Goal: Task Accomplishment & Management: Use online tool/utility

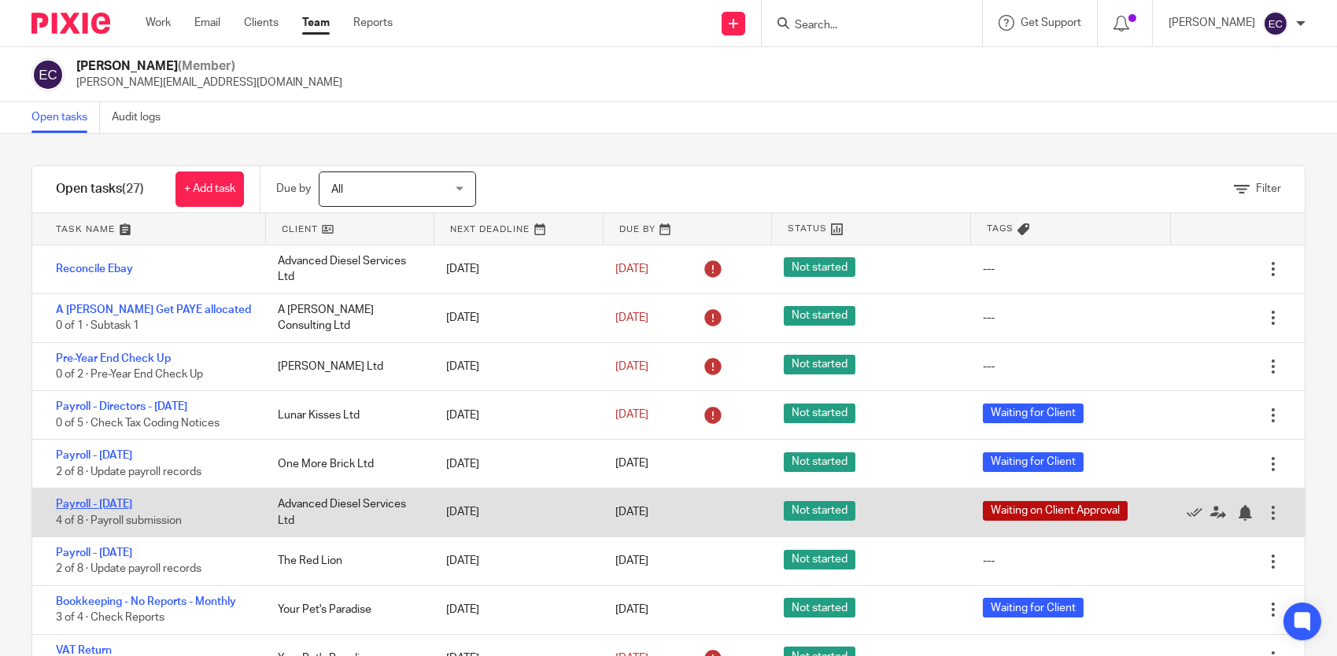
click at [132, 504] on link "Payroll - [DATE]" at bounding box center [94, 504] width 76 height 11
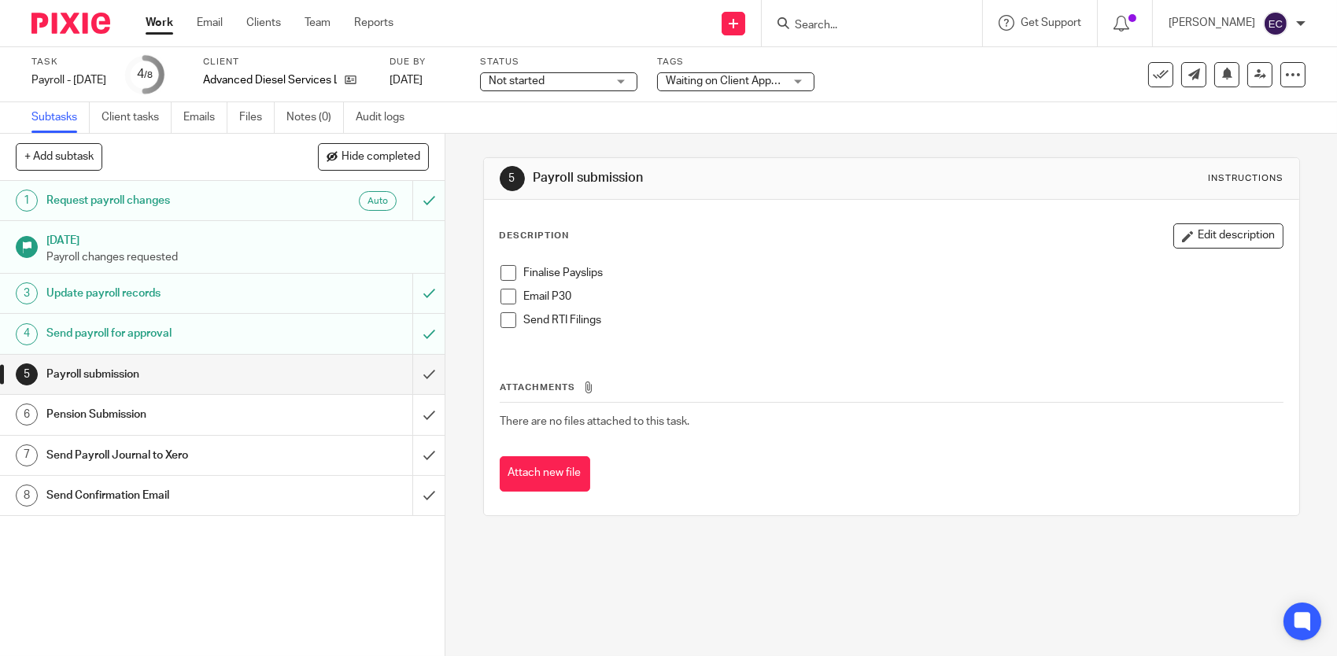
click at [157, 496] on h1 "Send Confirmation Email" at bounding box center [163, 496] width 234 height 24
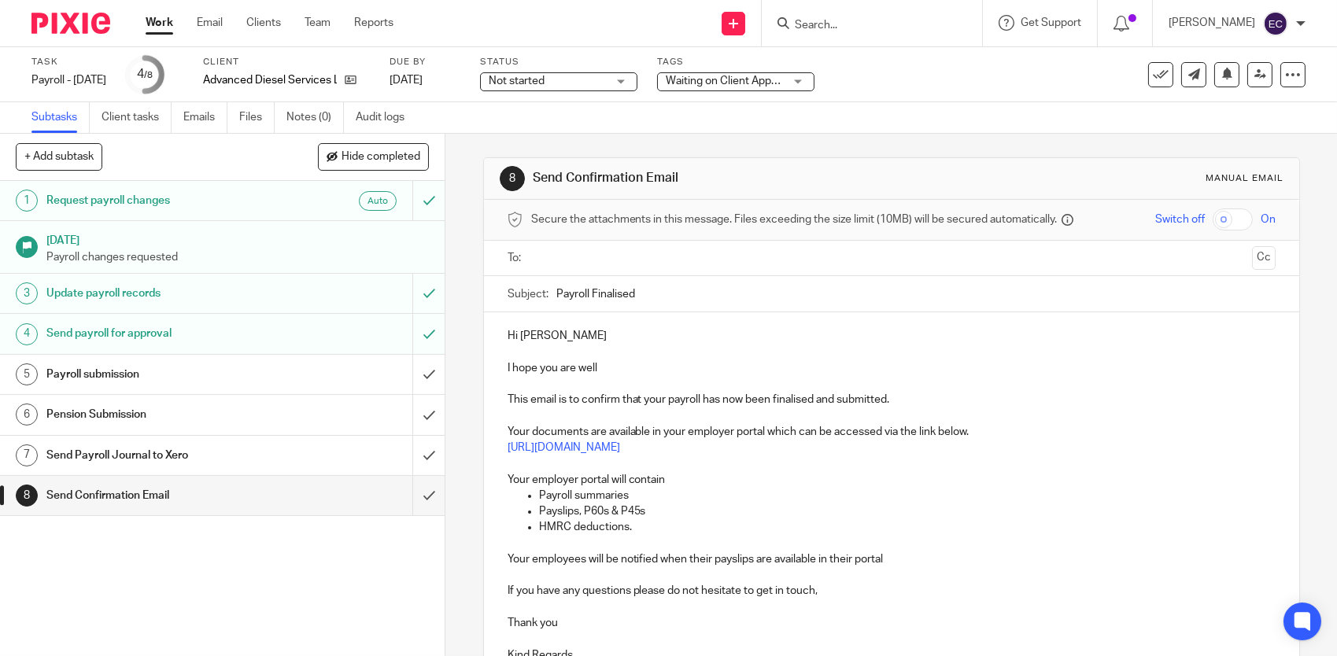
click at [557, 258] on input "text" at bounding box center [891, 258] width 709 height 18
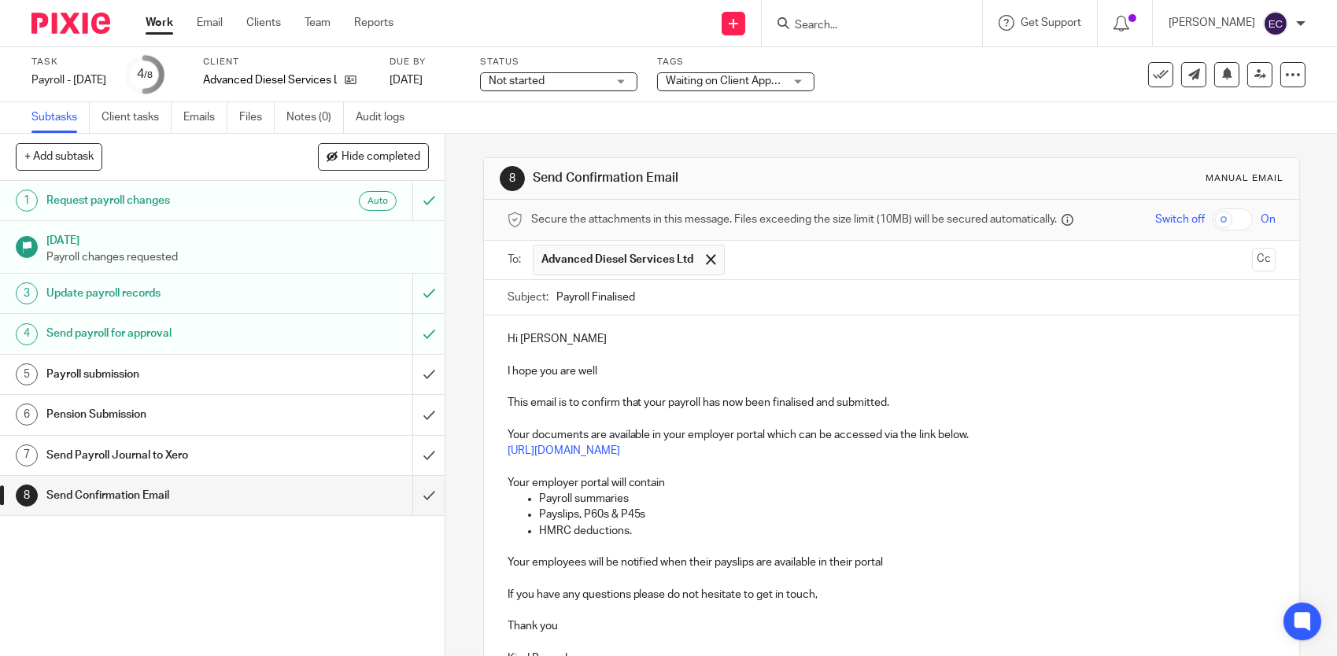
click at [514, 334] on p "Hi Robert" at bounding box center [891, 339] width 768 height 16
drag, startPoint x: 515, startPoint y: 337, endPoint x: 548, endPoint y: 338, distance: 33.1
click at [548, 338] on p "Hi Robert" at bounding box center [891, 339] width 768 height 16
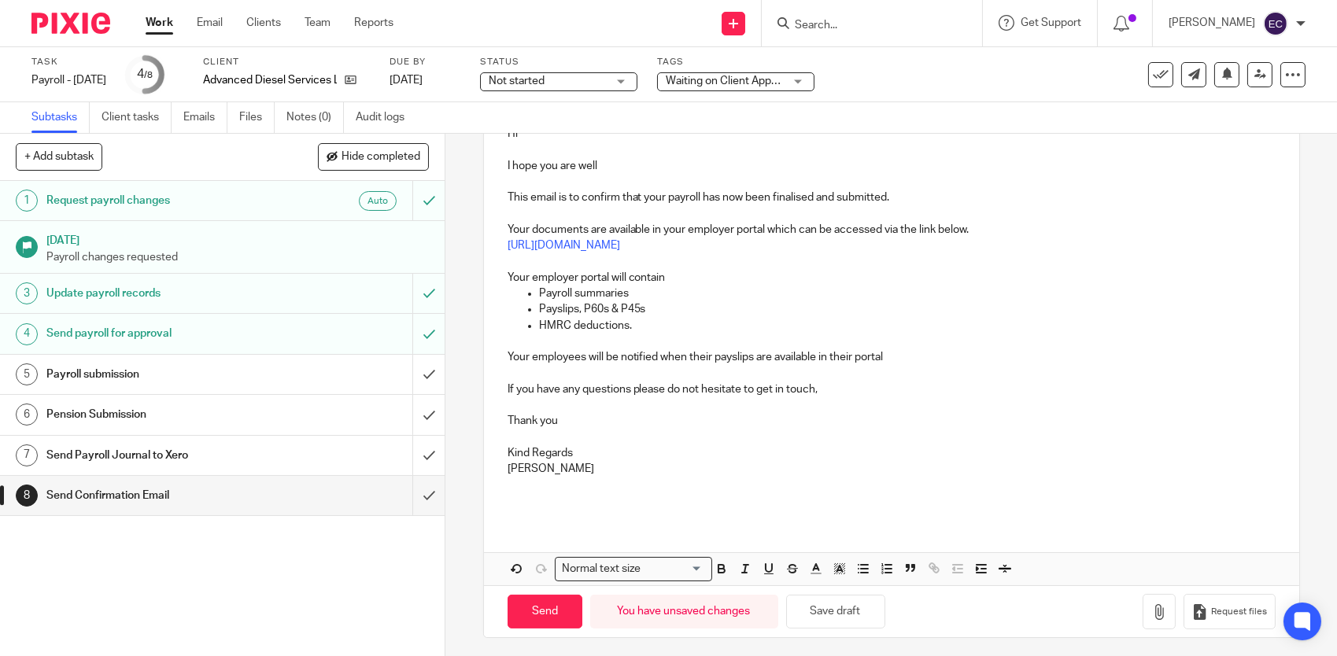
scroll to position [209, 0]
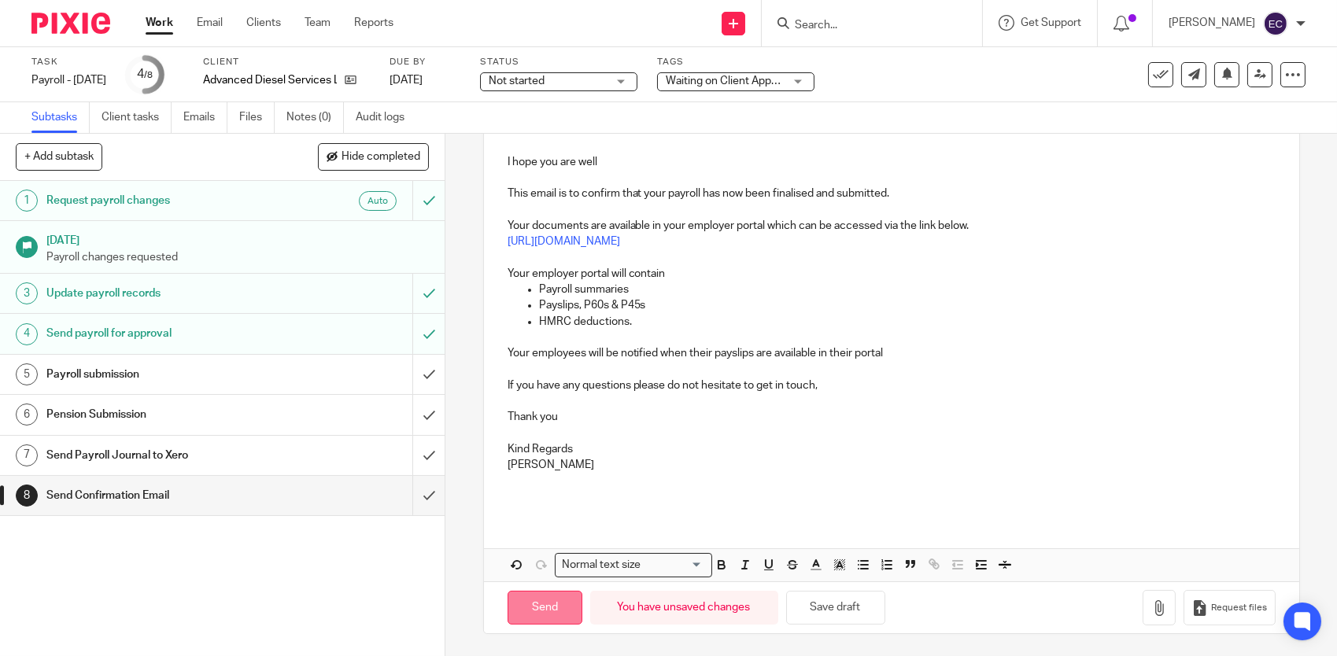
click at [532, 602] on input "Send" at bounding box center [544, 608] width 75 height 34
type input "Sent"
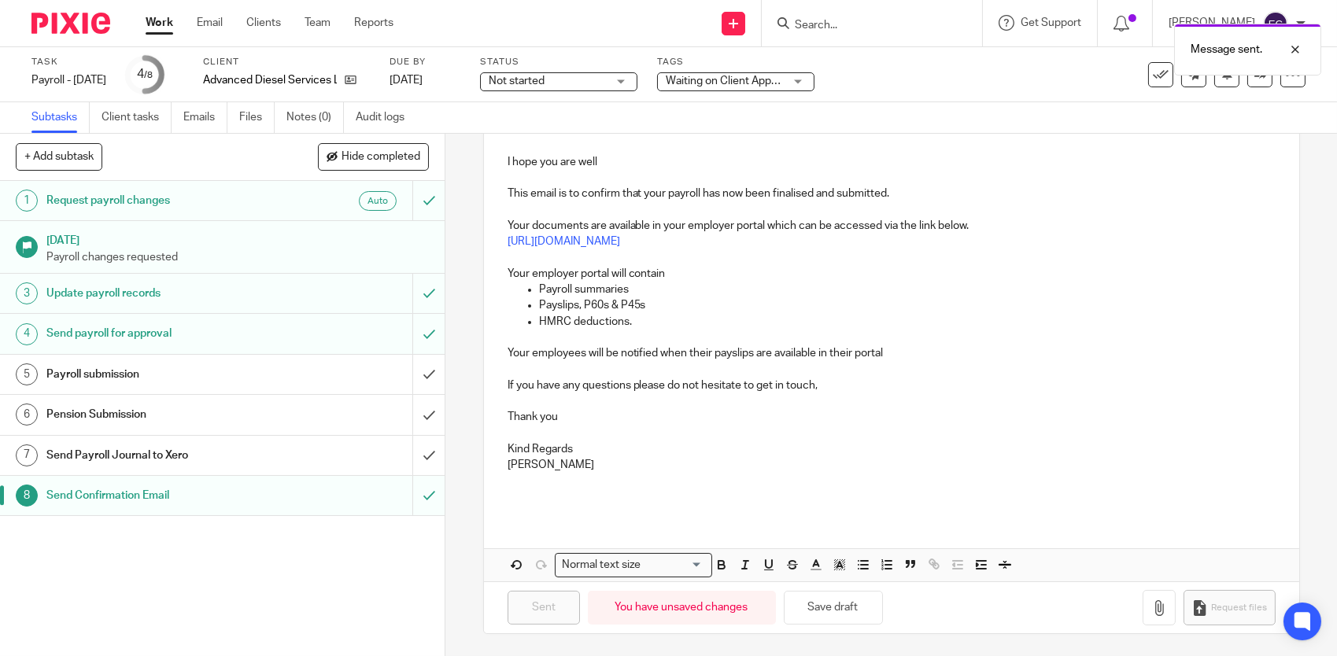
click at [1149, 70] on div "Message sent." at bounding box center [995, 46] width 653 height 60
click at [1300, 46] on div at bounding box center [1283, 49] width 42 height 19
click at [1152, 73] on icon at bounding box center [1160, 75] width 16 height 16
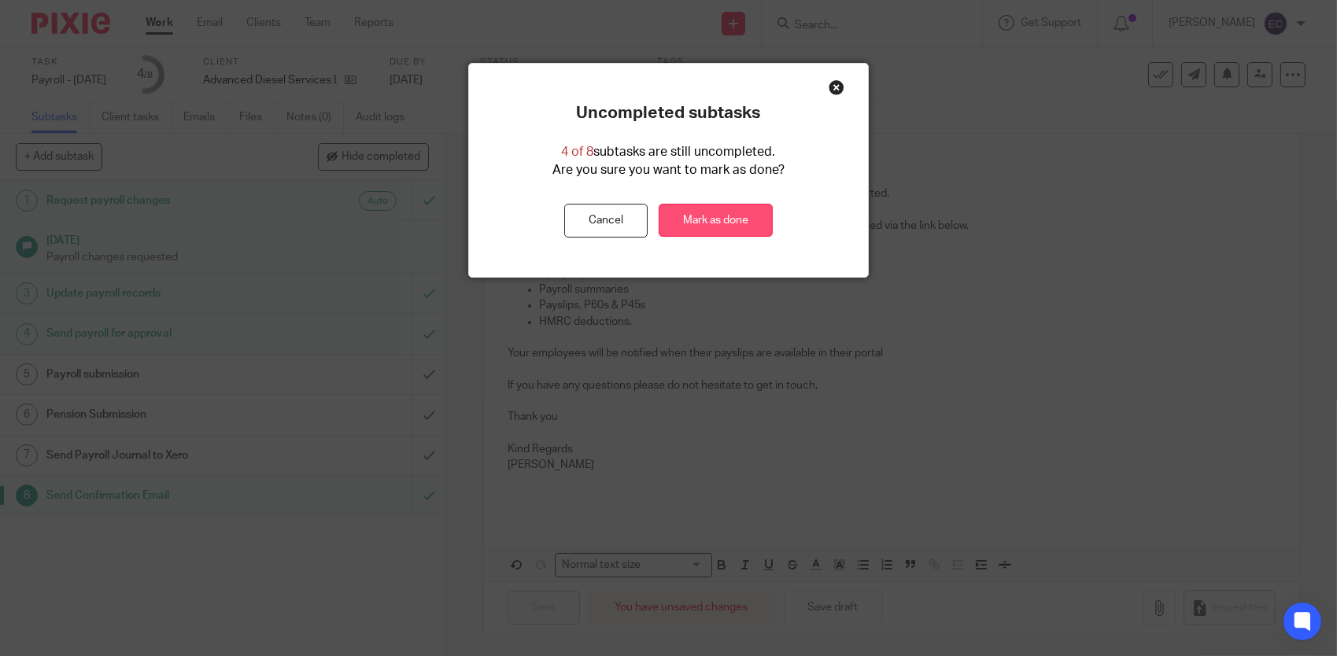
click at [727, 209] on link "Mark as done" at bounding box center [715, 221] width 114 height 34
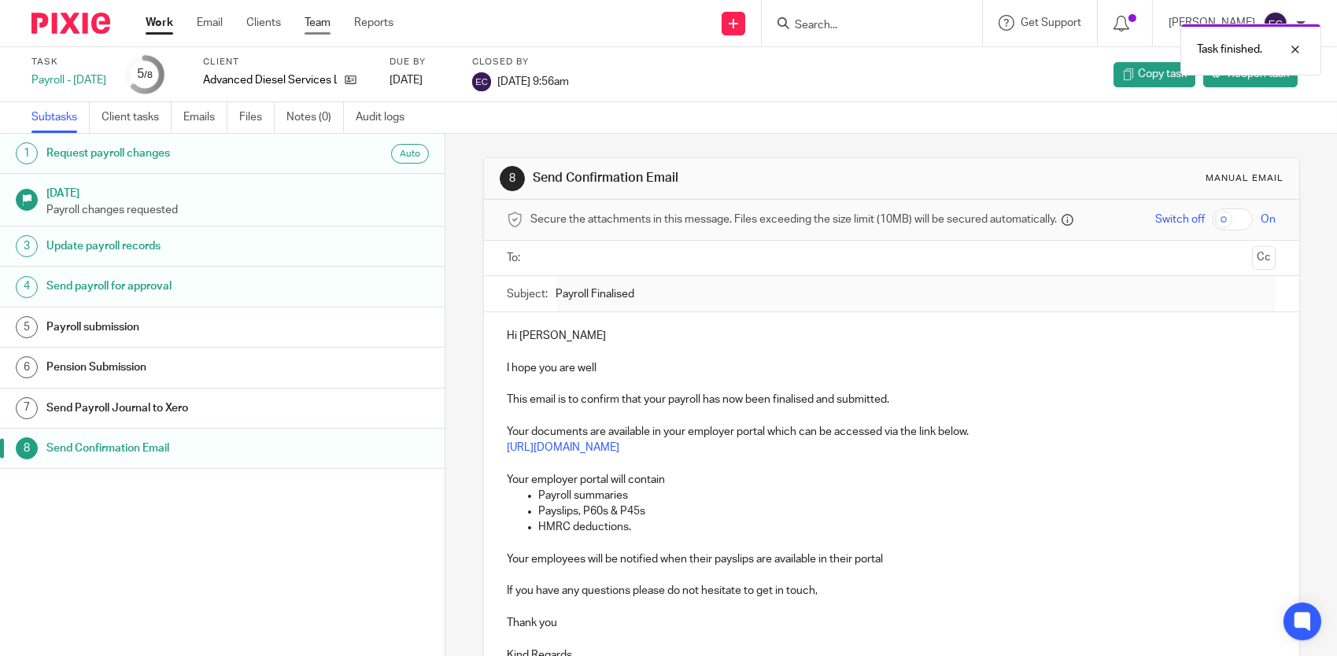
click at [325, 23] on link "Team" at bounding box center [317, 23] width 26 height 16
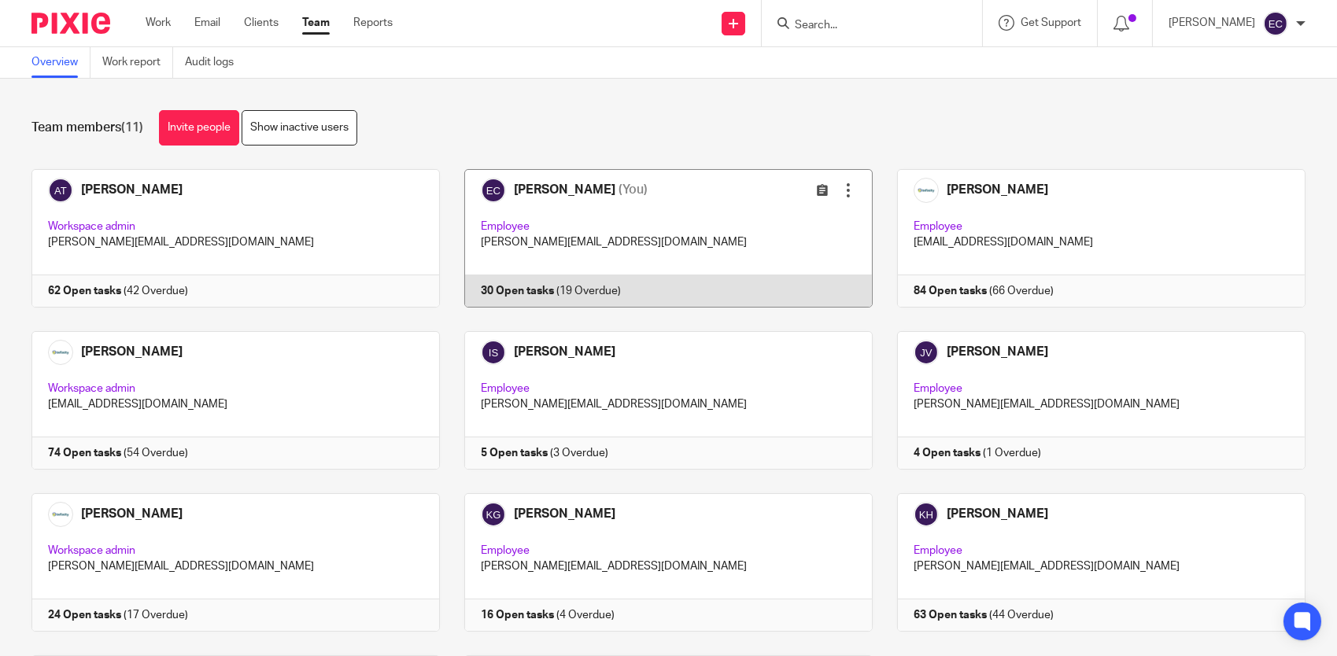
click at [610, 228] on link at bounding box center [656, 238] width 433 height 138
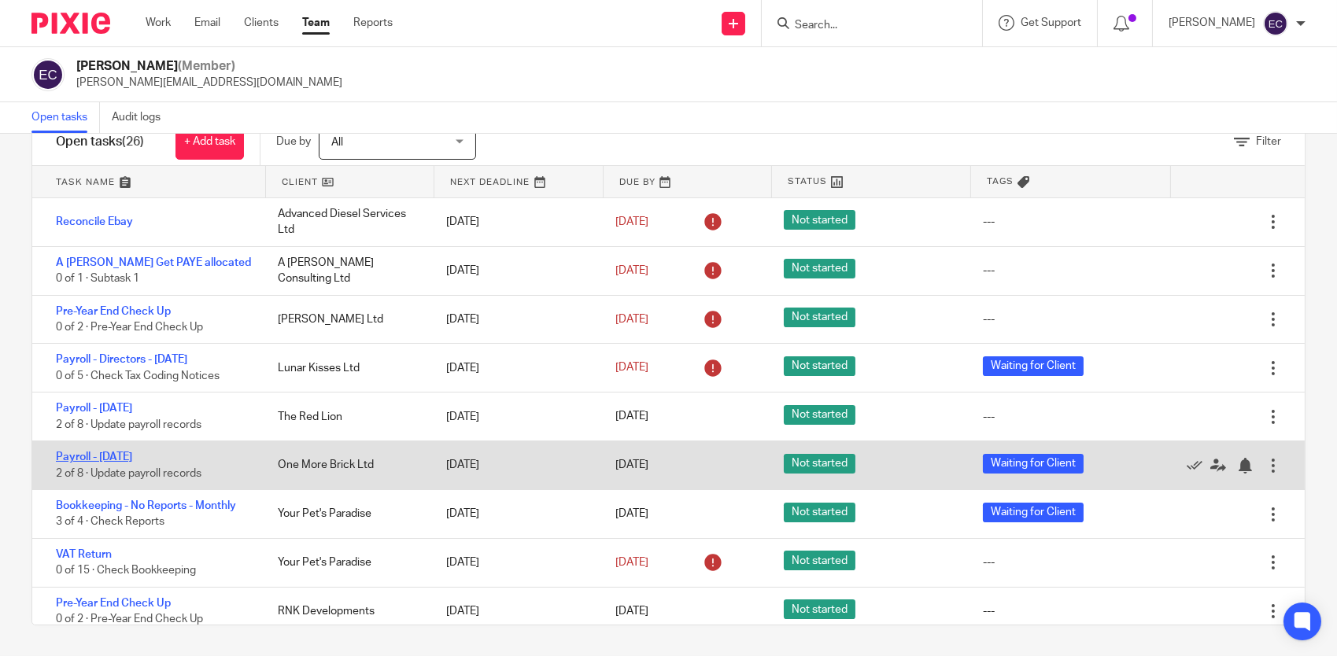
click at [132, 457] on link "Payroll - [DATE]" at bounding box center [94, 457] width 76 height 11
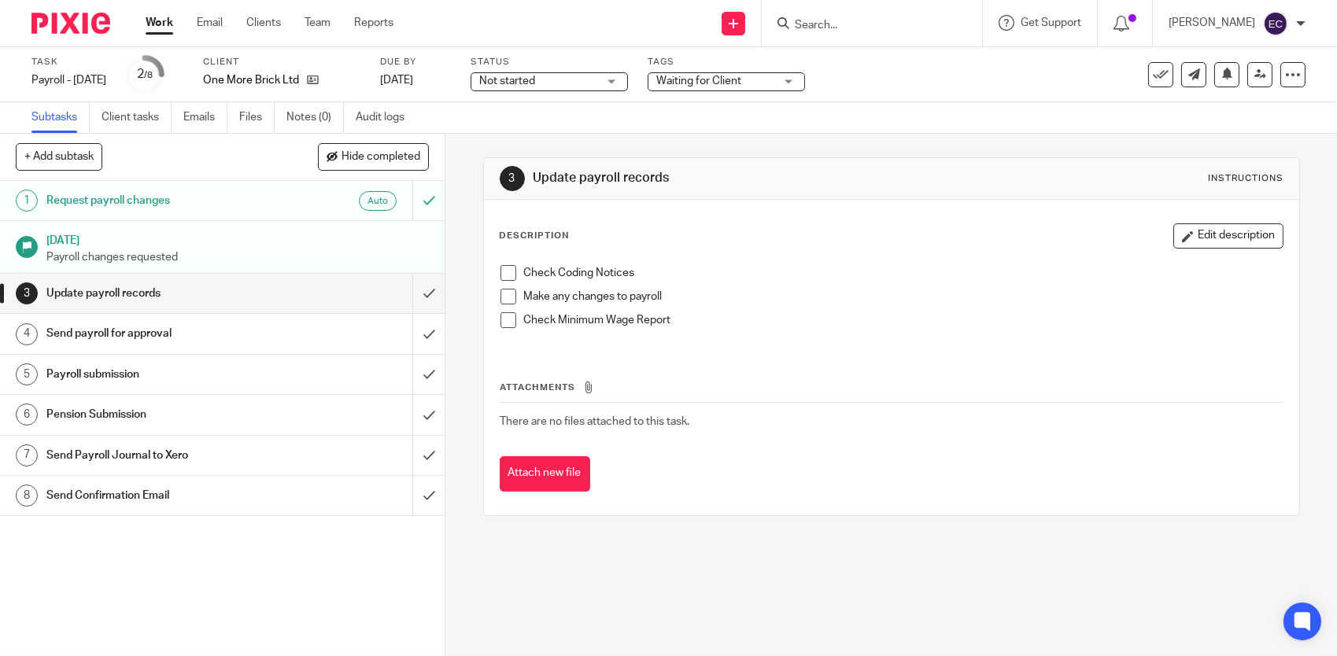
click at [120, 494] on h1 "Send Confirmation Email" at bounding box center [163, 496] width 234 height 24
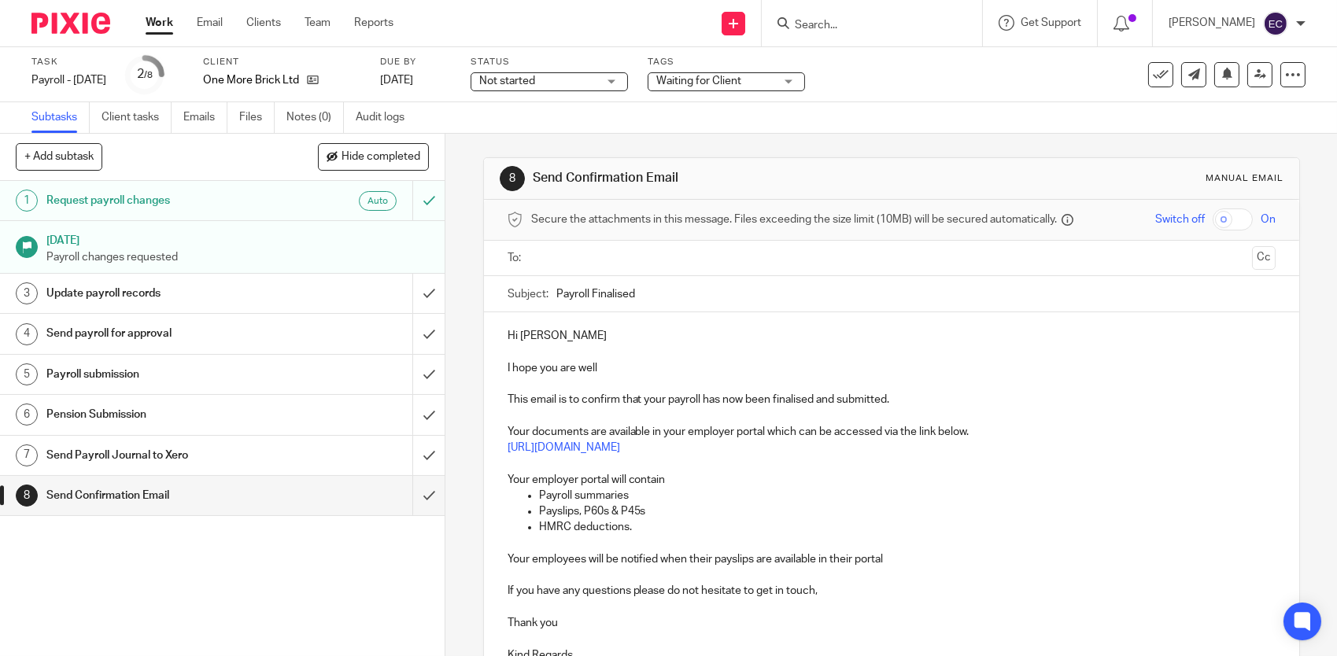
click at [567, 260] on input "text" at bounding box center [891, 258] width 709 height 18
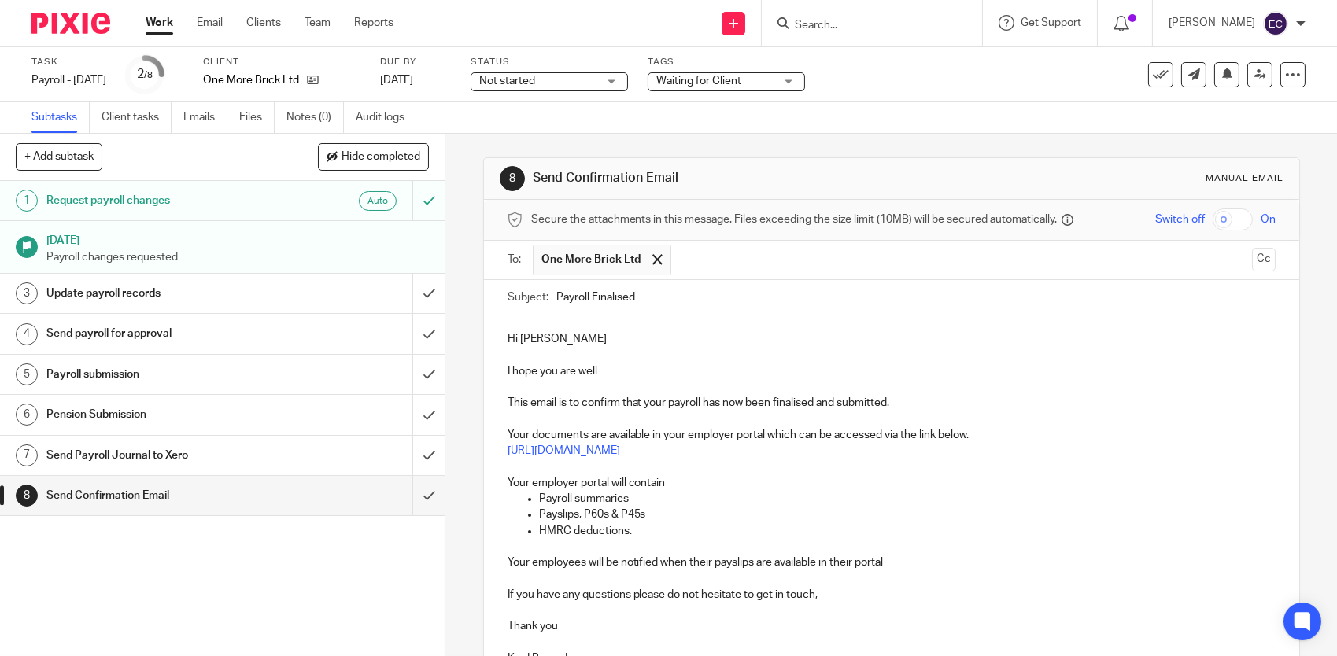
scroll to position [209, 0]
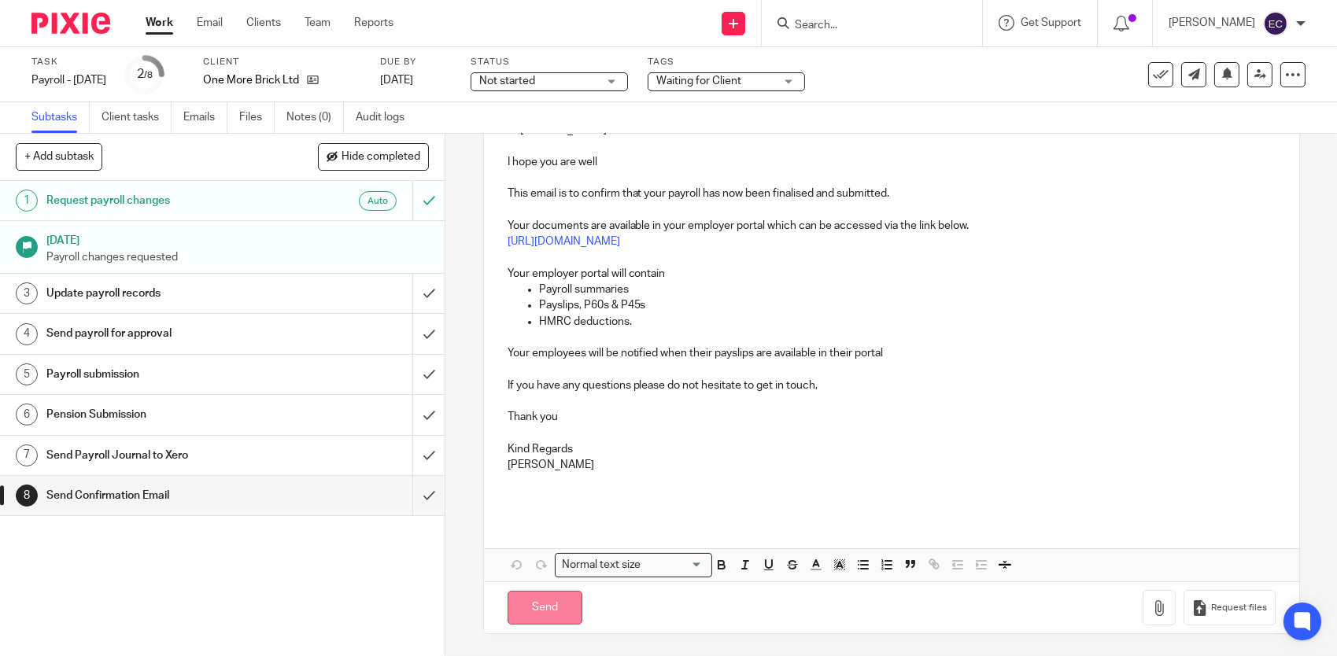
click at [544, 599] on input "Send" at bounding box center [544, 608] width 75 height 34
type input "Sent"
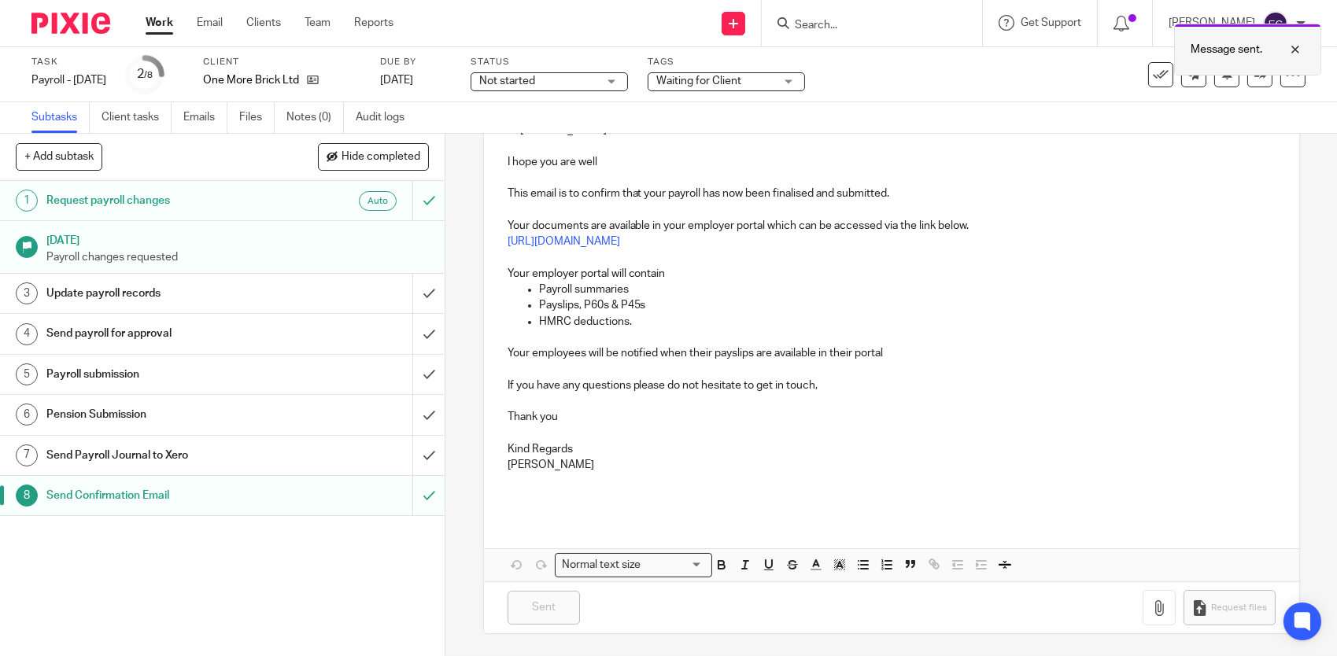
click at [1300, 49] on div at bounding box center [1283, 49] width 42 height 19
click at [1152, 78] on icon at bounding box center [1160, 75] width 16 height 16
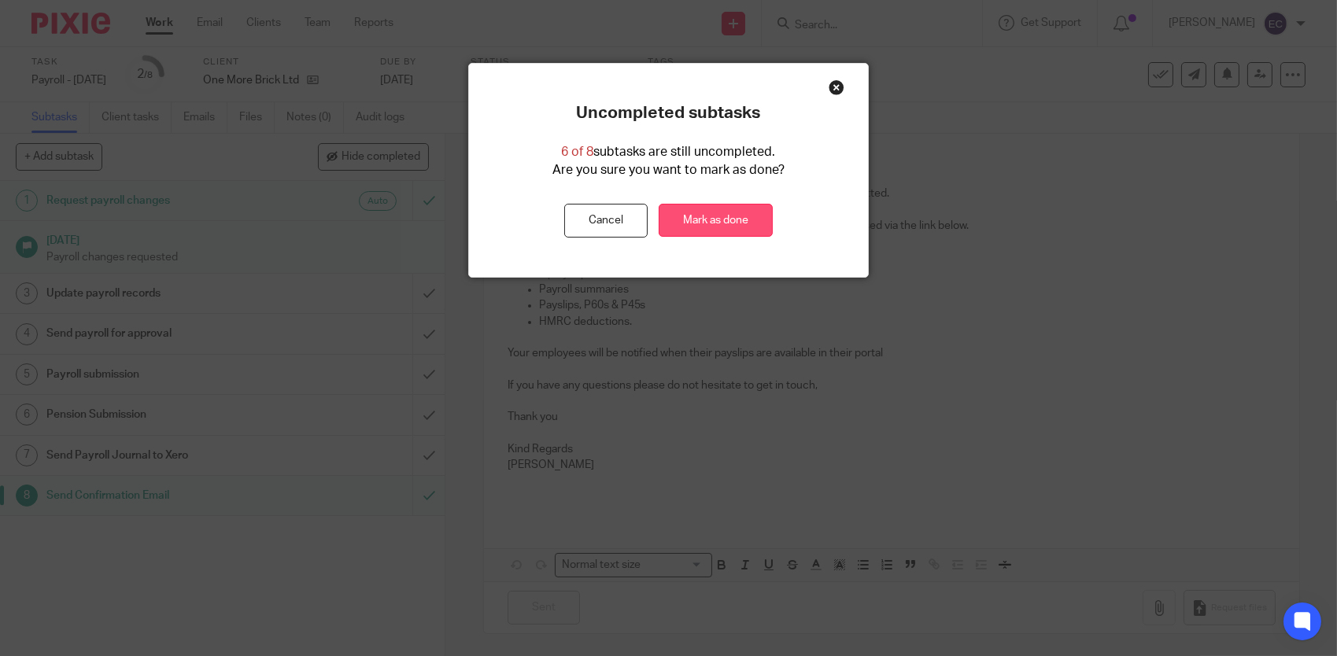
click at [753, 210] on link "Mark as done" at bounding box center [715, 221] width 114 height 34
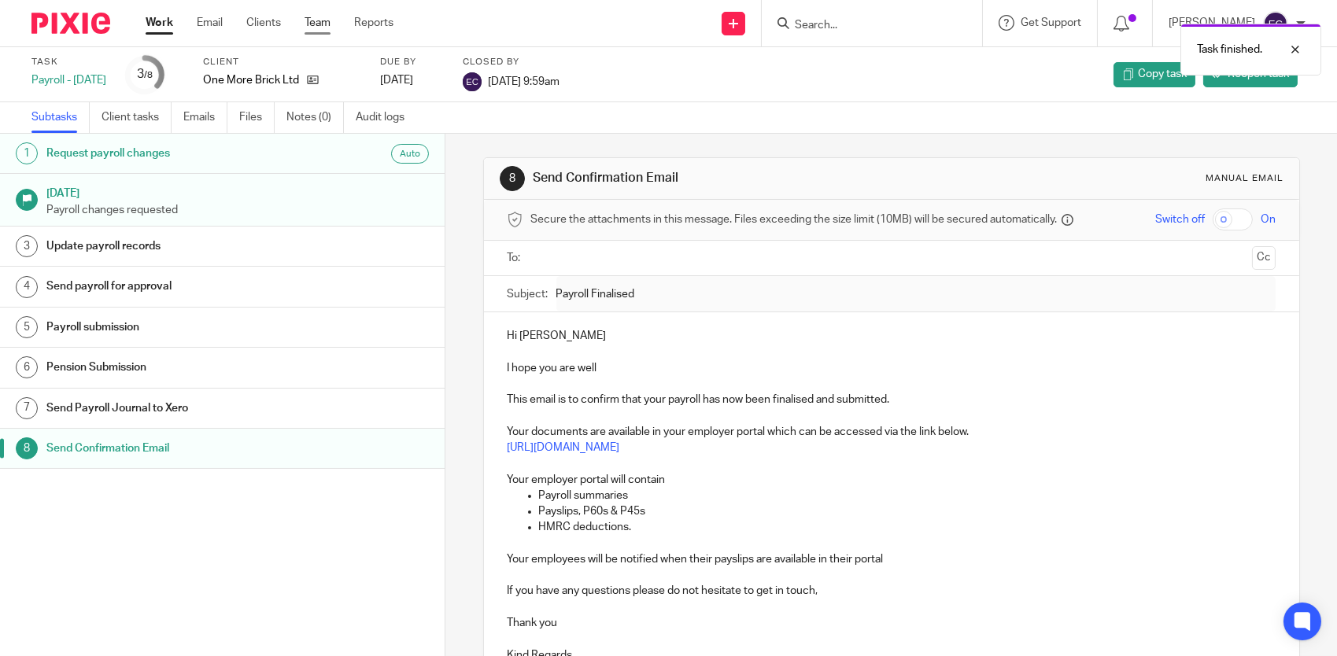
click at [319, 20] on link "Team" at bounding box center [317, 23] width 26 height 16
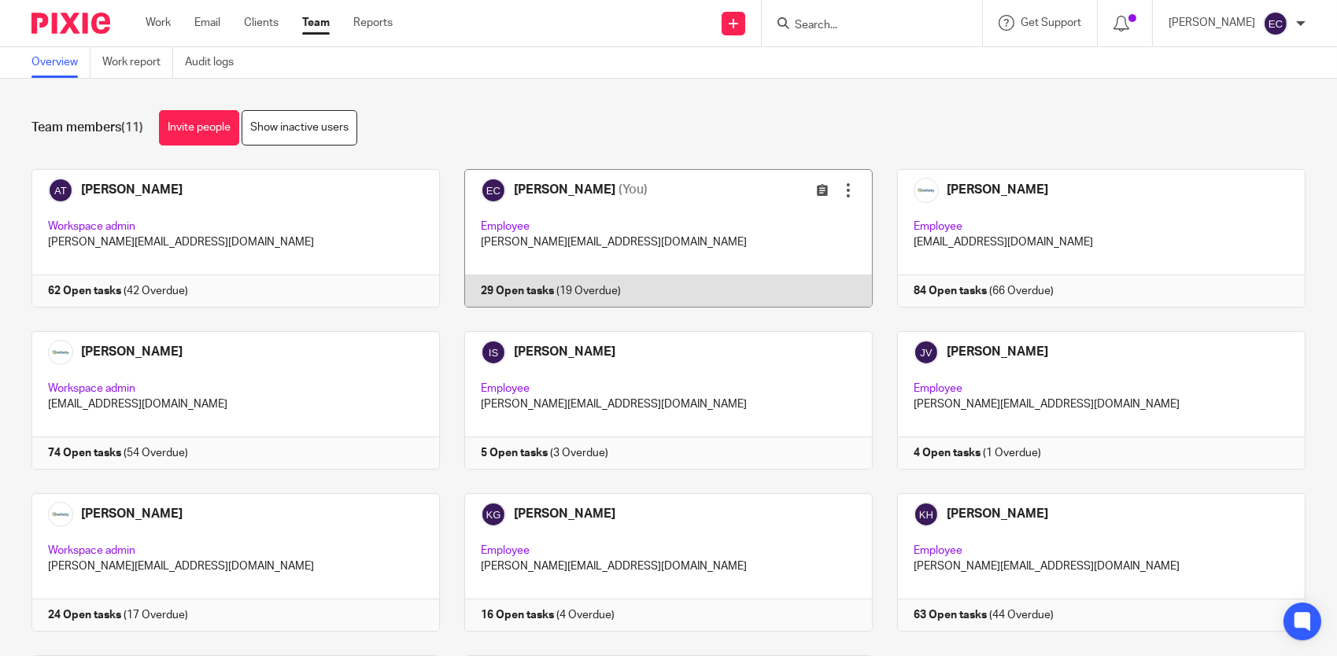
click at [570, 210] on link at bounding box center [656, 238] width 433 height 138
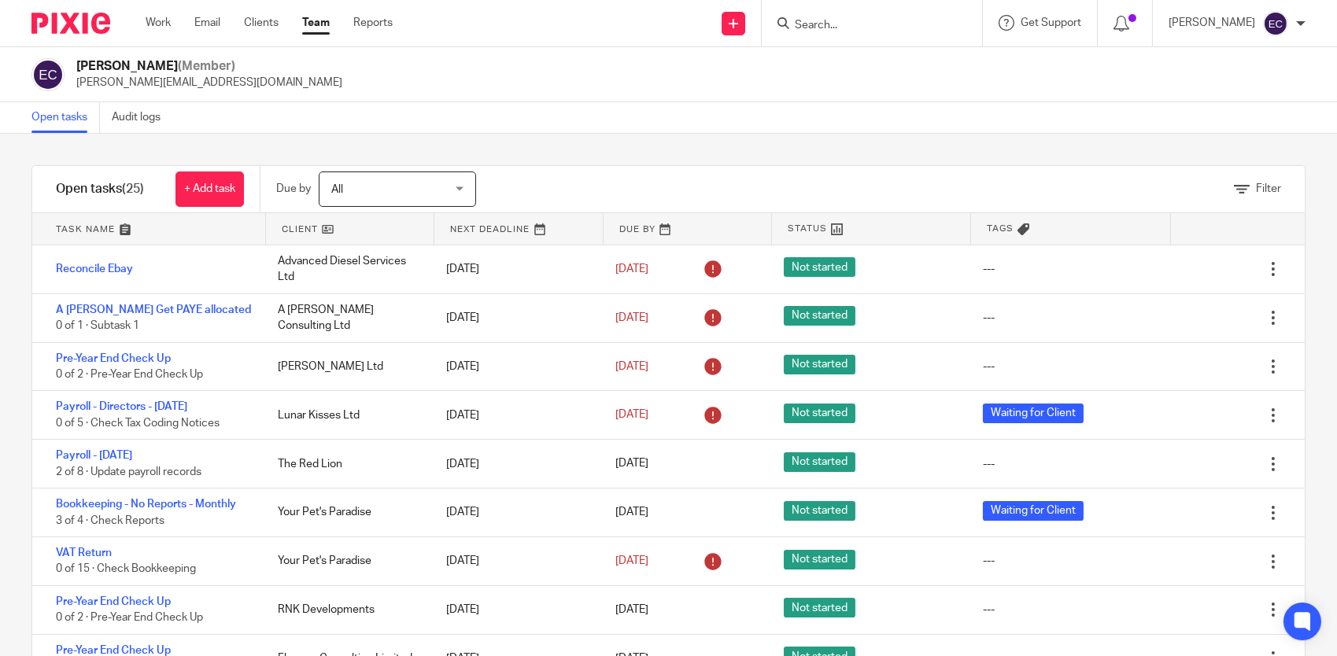
click at [280, 22] on ul "Work Email Clients Team Reports" at bounding box center [281, 23] width 271 height 16
click at [269, 24] on link "Clients" at bounding box center [261, 23] width 35 height 16
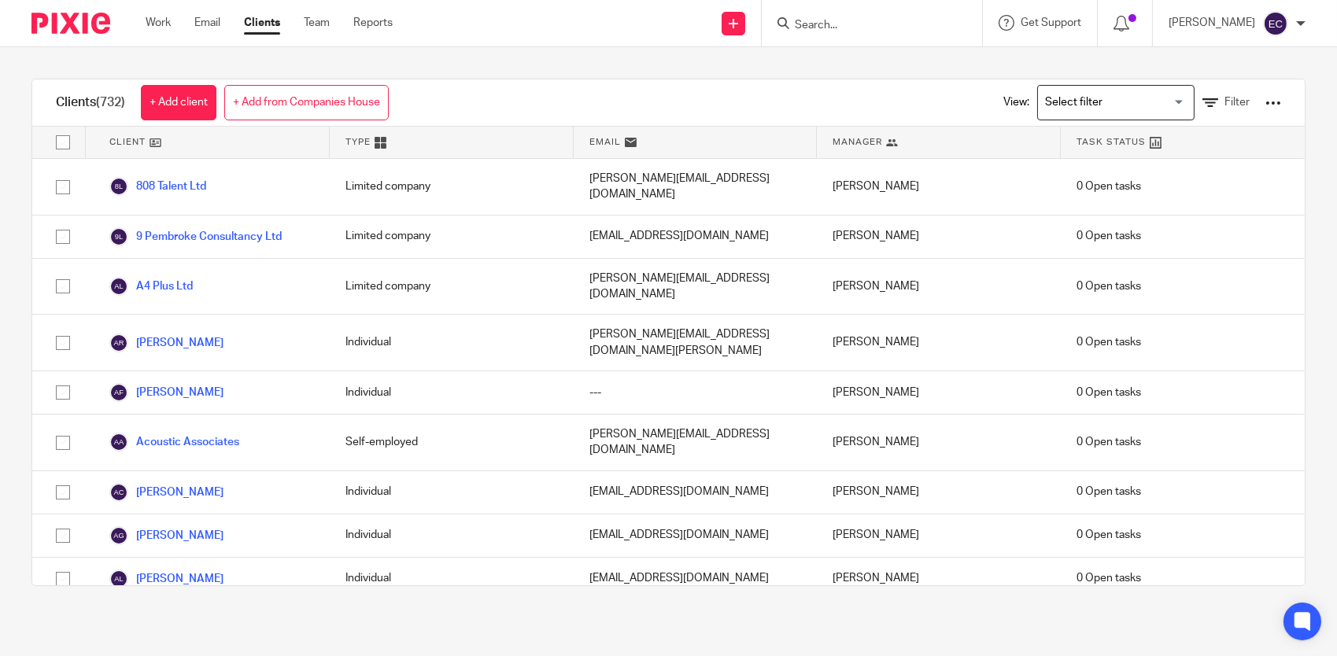
click at [323, 23] on link "Team" at bounding box center [317, 23] width 26 height 16
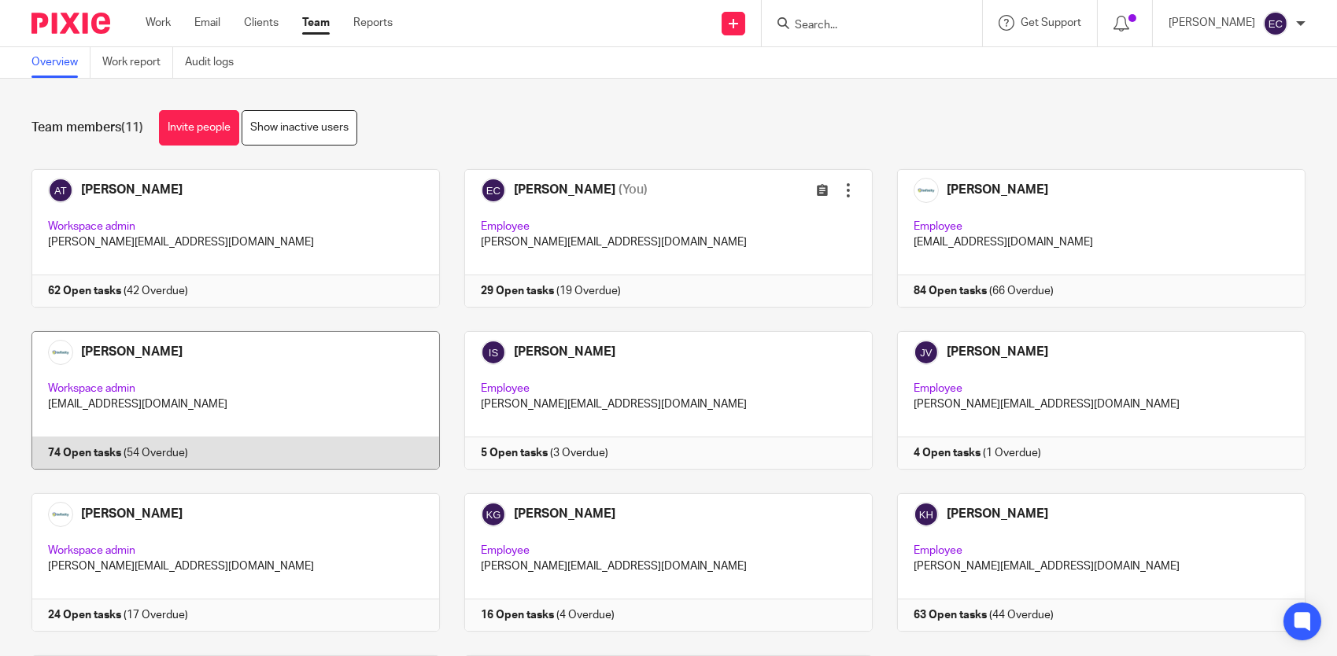
click at [359, 371] on link at bounding box center [223, 400] width 433 height 138
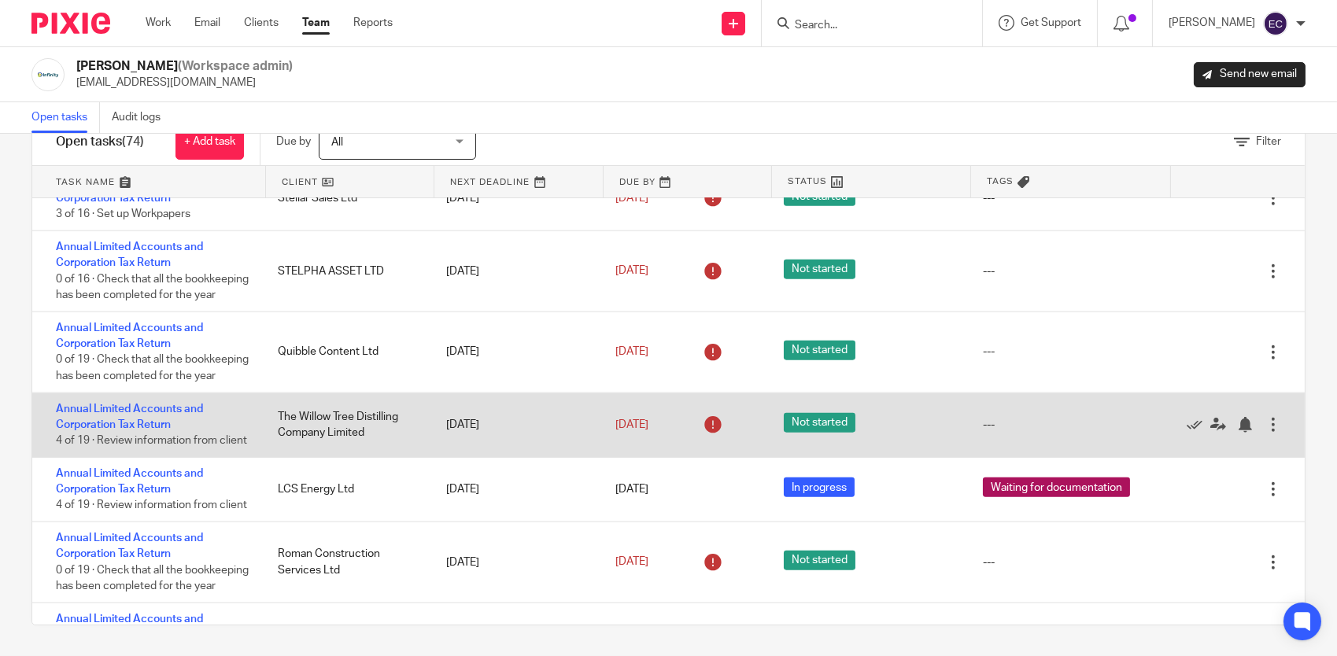
scroll to position [3454, 0]
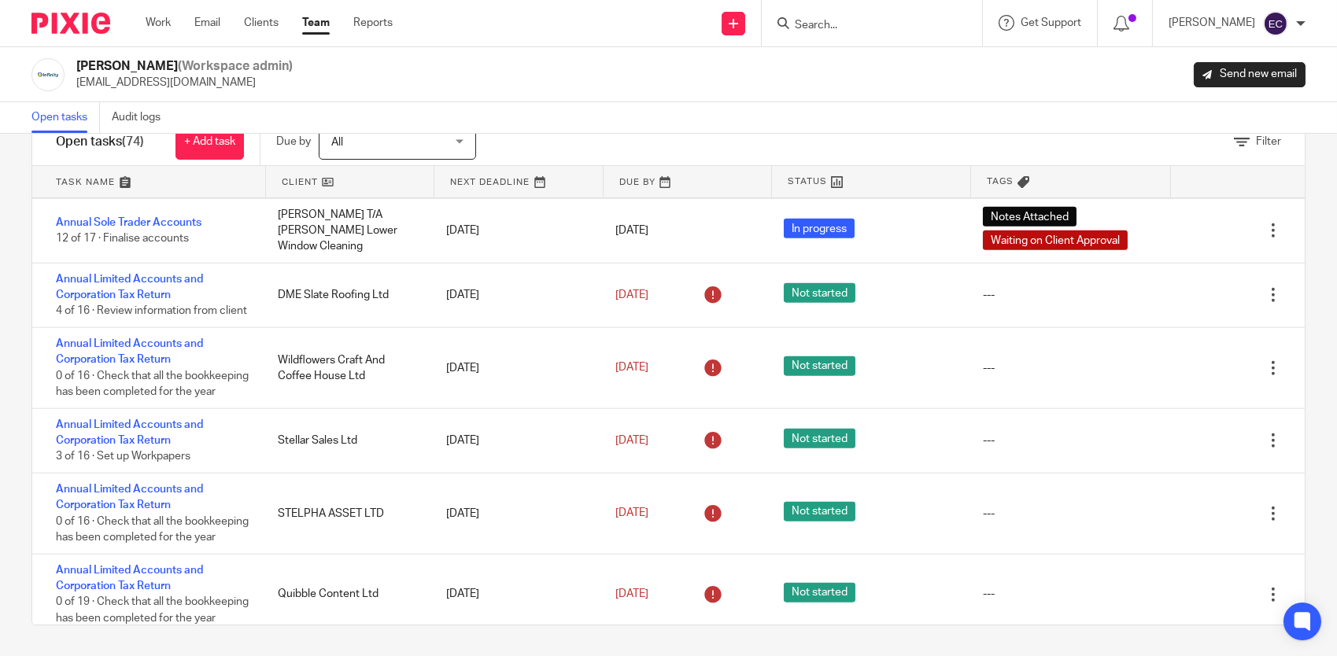
click at [323, 24] on link "Team" at bounding box center [316, 23] width 28 height 16
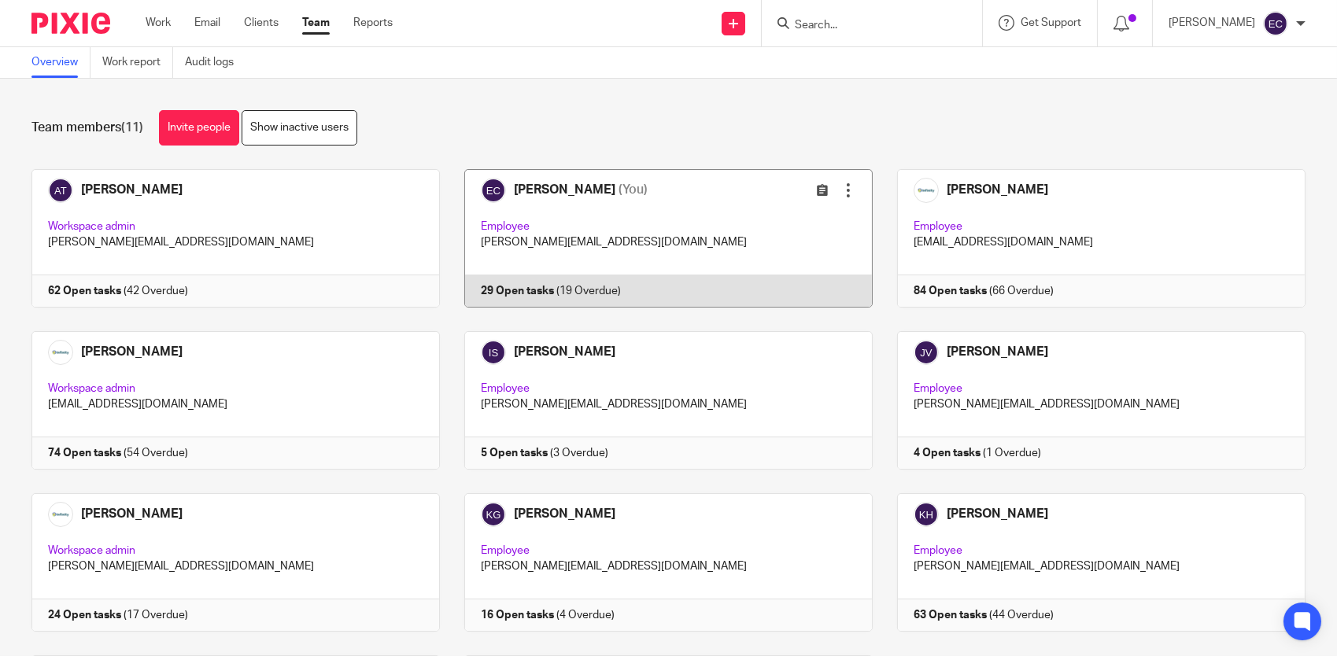
click at [603, 211] on link at bounding box center [656, 238] width 433 height 138
